Goal: Task Accomplishment & Management: Manage account settings

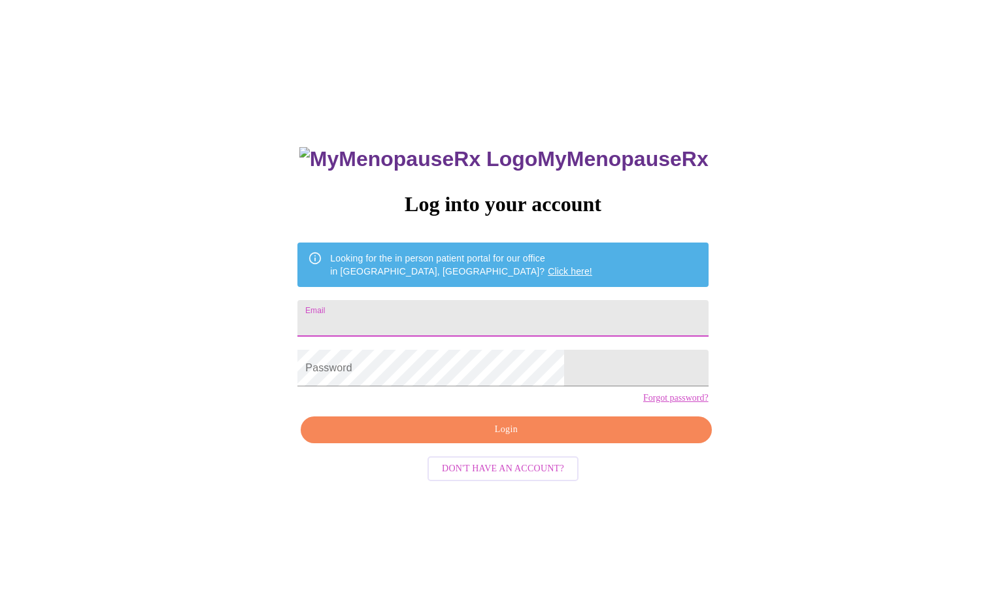
click at [483, 314] on input "Email" at bounding box center [502, 318] width 410 height 37
type input "[EMAIL_ADDRESS][DOMAIN_NAME]"
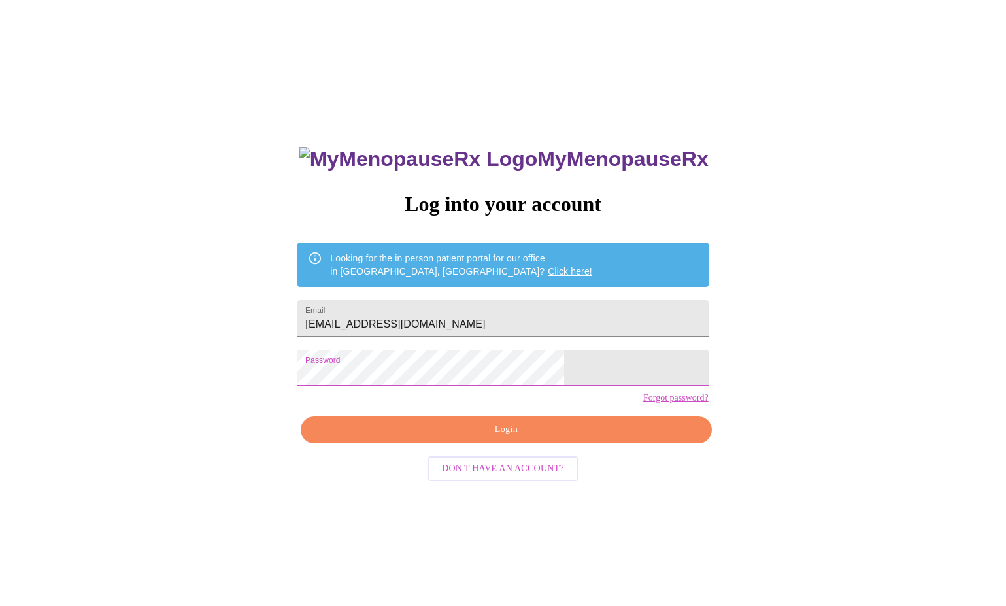
drag, startPoint x: 522, startPoint y: 438, endPoint x: 522, endPoint y: 453, distance: 14.4
click at [522, 442] on div "MyMenopauseRx Log into your account Looking for the in person patient portal fo…" at bounding box center [502, 429] width 437 height 606
click at [520, 438] on span "Login" at bounding box center [506, 429] width 380 height 16
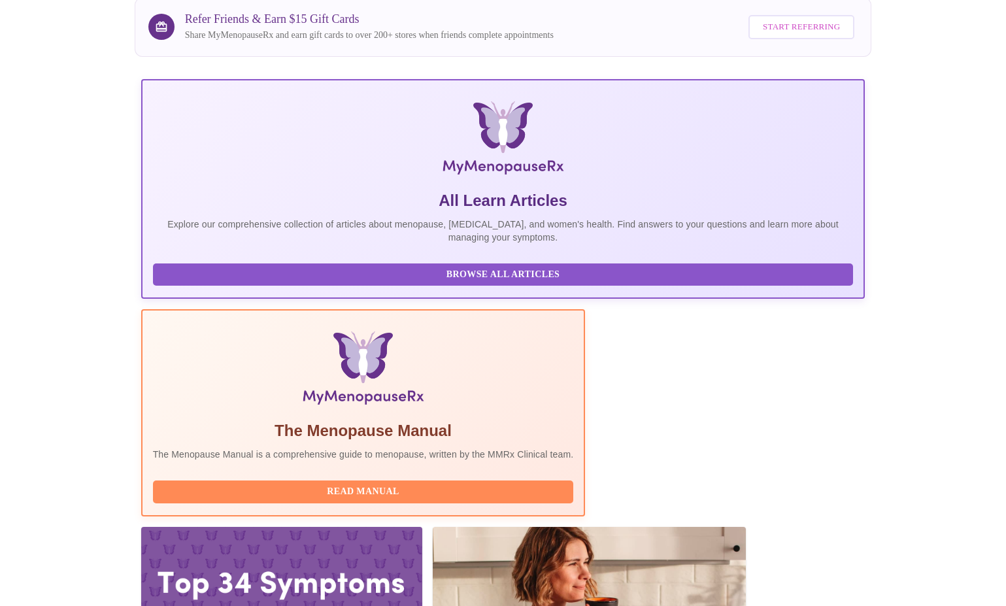
scroll to position [148, 0]
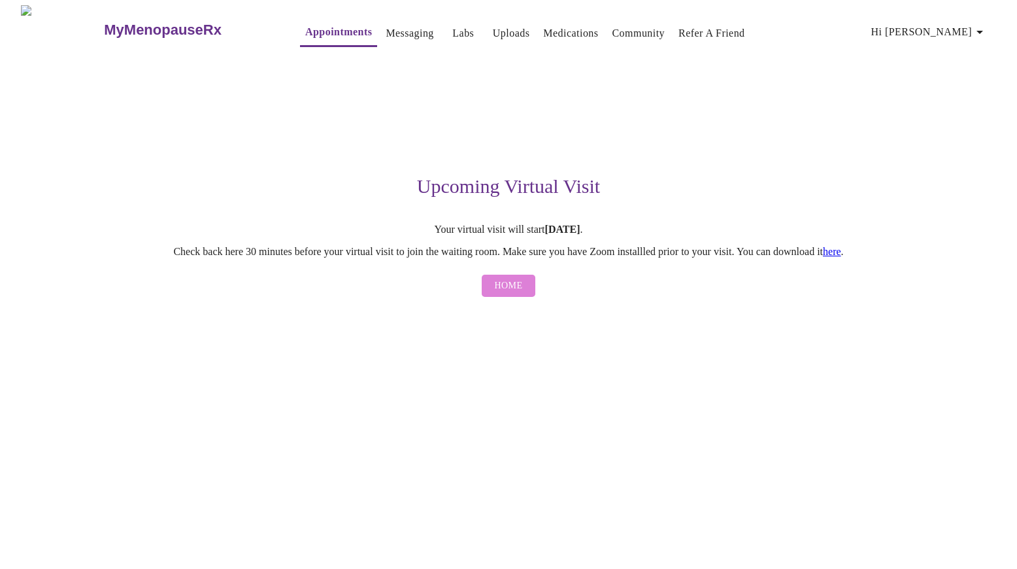
click at [511, 291] on span "Home" at bounding box center [509, 286] width 28 height 16
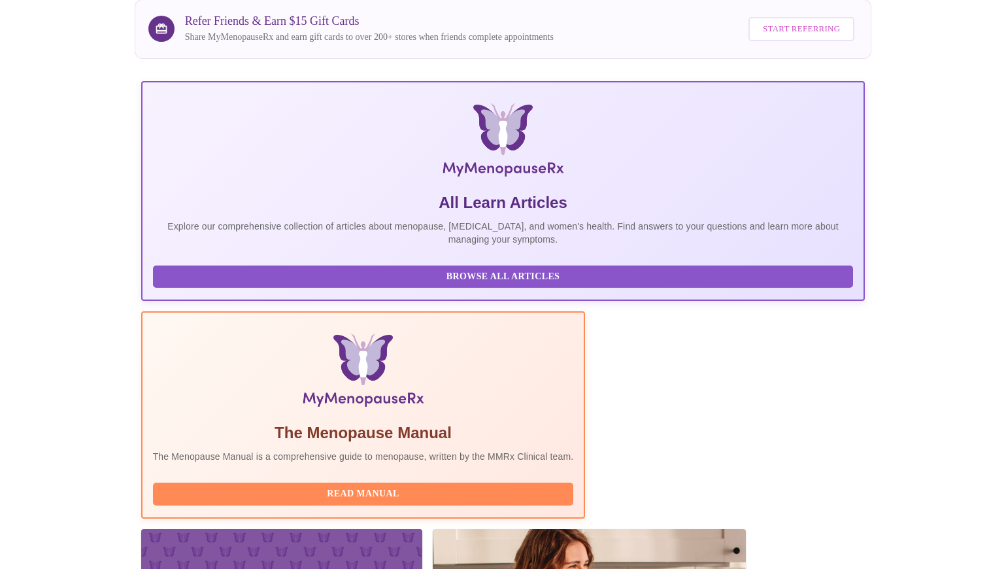
scroll to position [185, 0]
